Goal: Register for event/course

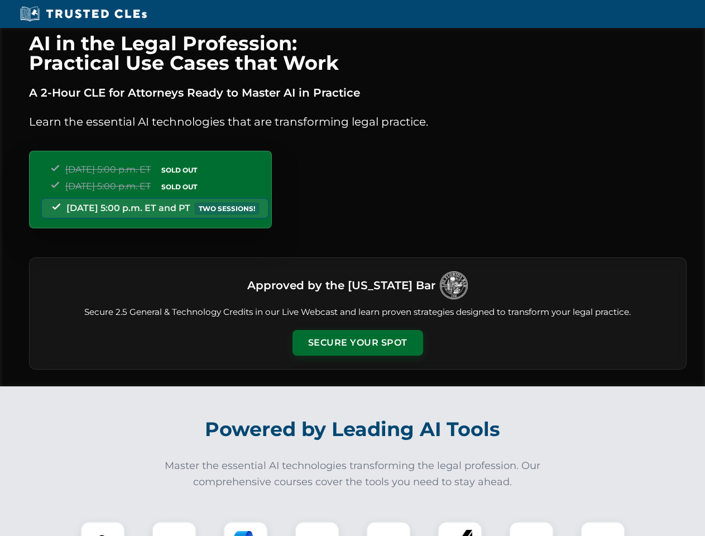
click at [357, 343] on button "Secure Your Spot" at bounding box center [357, 343] width 131 height 26
click at [103, 528] on img at bounding box center [102, 543] width 32 height 32
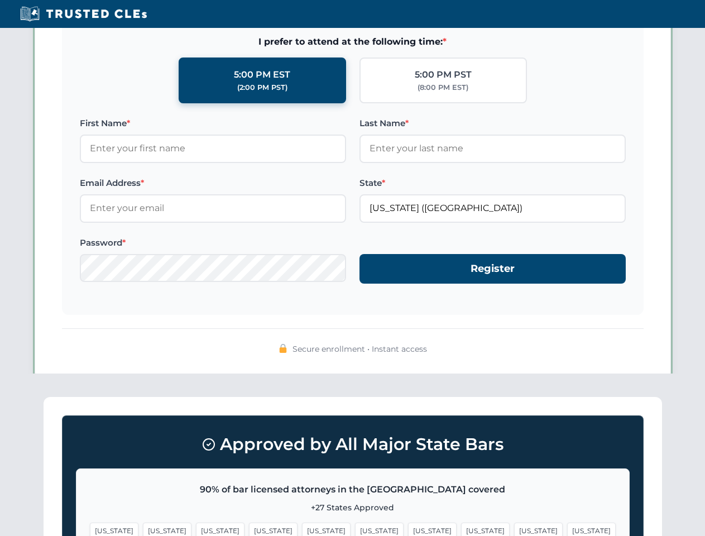
click at [408, 528] on span "[US_STATE]" at bounding box center [432, 530] width 49 height 16
click at [514, 528] on span "[US_STATE]" at bounding box center [538, 530] width 49 height 16
